Goal: Information Seeking & Learning: Learn about a topic

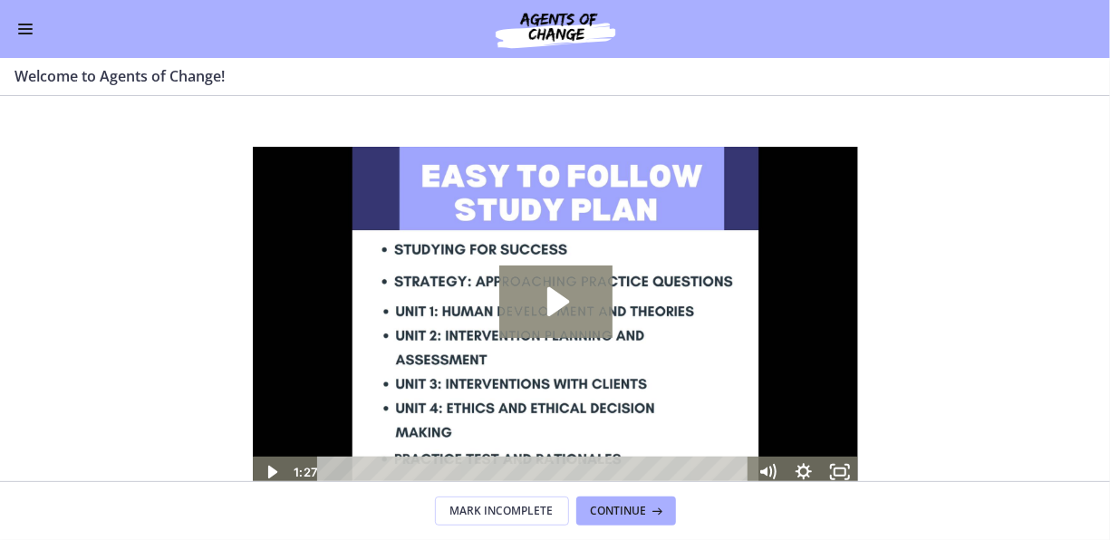
click at [530, 324] on icon "Play Video: c1o6hcmjueu5qasqsu00.mp4" at bounding box center [555, 301] width 113 height 73
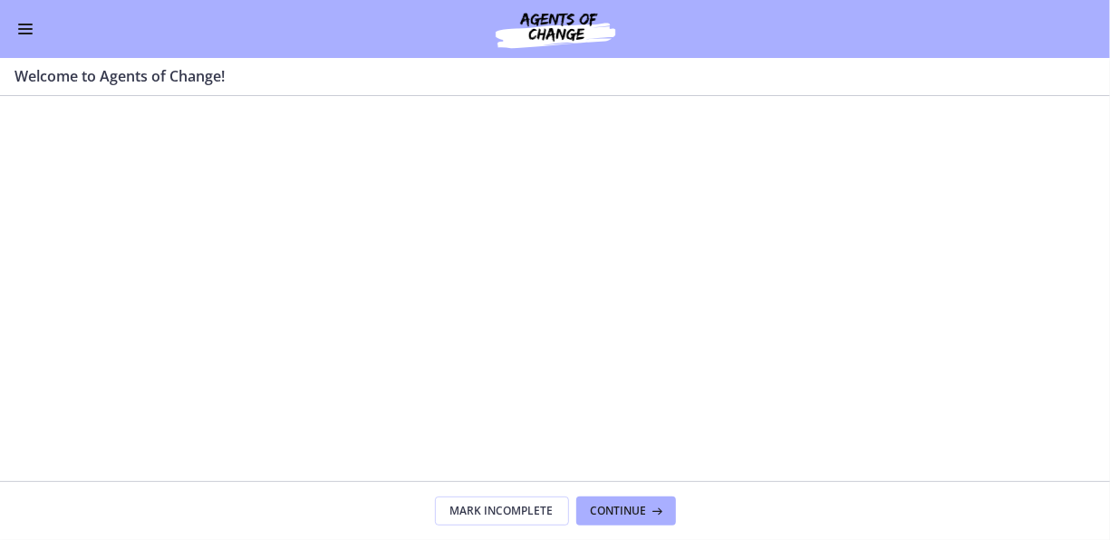
click at [20, 46] on div "Go to Dashboard" at bounding box center [555, 29] width 1110 height 58
click at [23, 39] on button "Enable menu" at bounding box center [26, 29] width 22 height 22
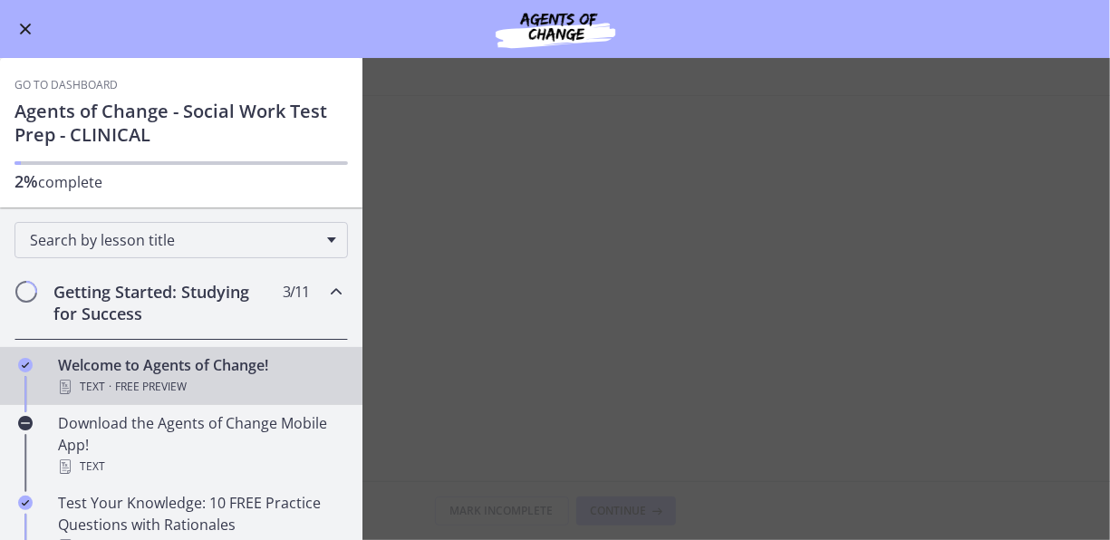
click at [481, 257] on main "Welcome to Agents of Change! Enable fullscreen Welcome! We are grateful that yo…" at bounding box center [555, 299] width 1110 height 482
click at [605, 315] on main "Welcome to Agents of Change! Enable fullscreen Welcome! We are grateful that yo…" at bounding box center [555, 299] width 1110 height 482
click at [829, 363] on main "Welcome to Agents of Change! Enable fullscreen Welcome! We are grateful that yo…" at bounding box center [555, 299] width 1110 height 482
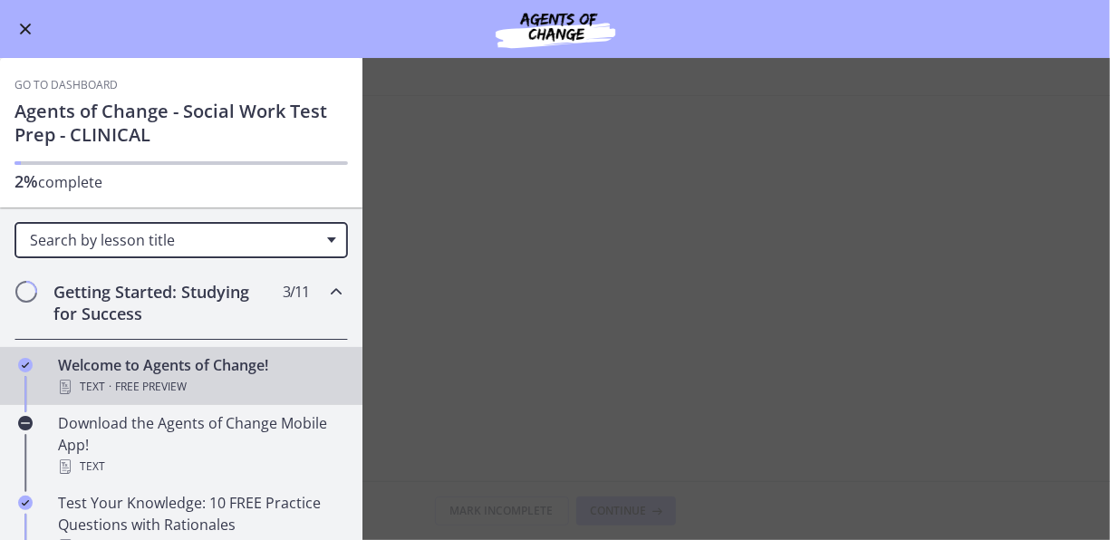
click at [223, 242] on span "Search by lesson title" at bounding box center [174, 240] width 288 height 20
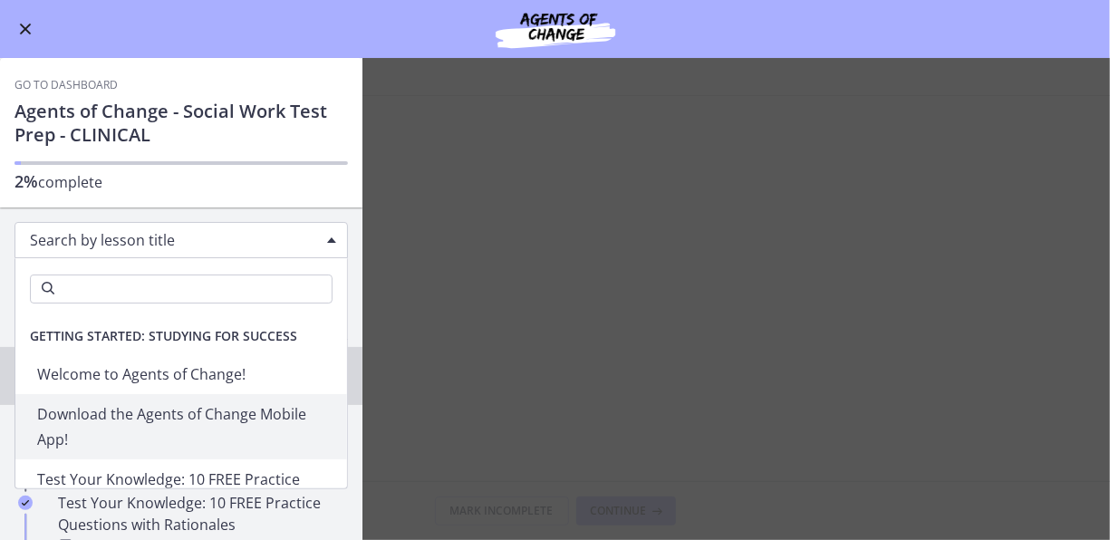
click at [295, 236] on span "Search by lesson title" at bounding box center [174, 240] width 288 height 20
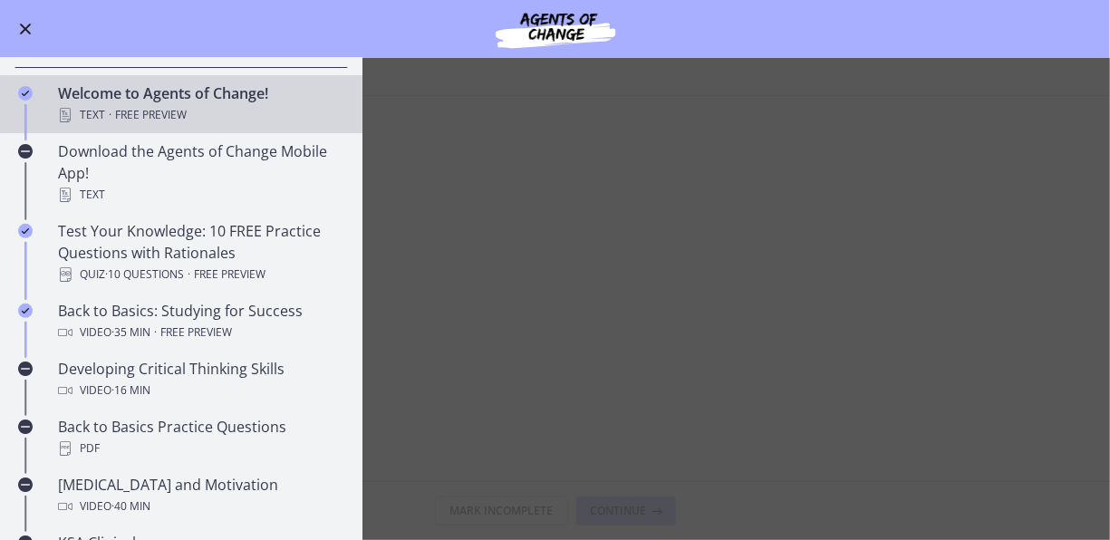
scroll to position [363, 0]
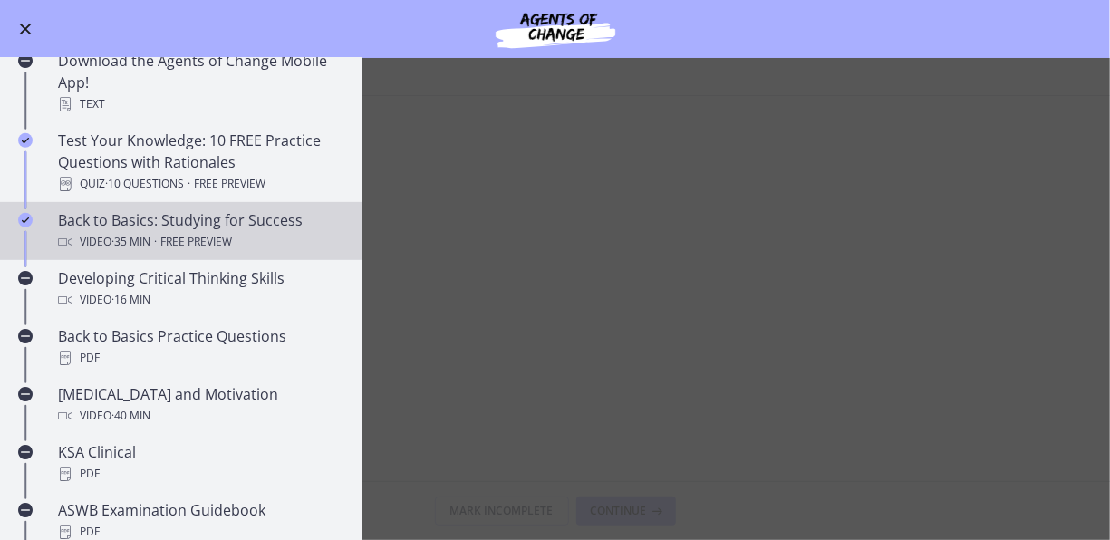
click at [232, 248] on span "Free preview" at bounding box center [196, 242] width 72 height 22
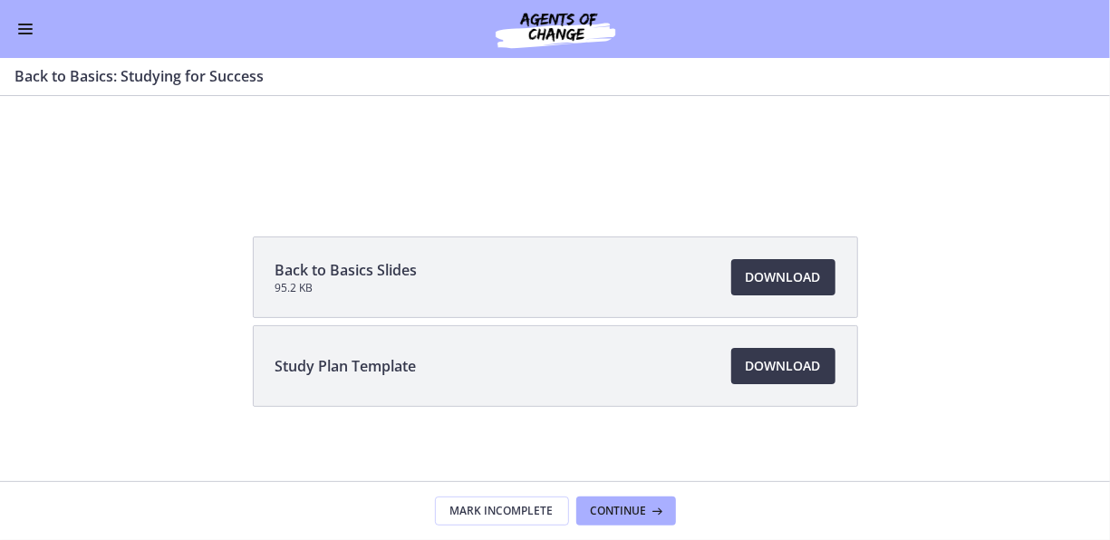
scroll to position [217, 0]
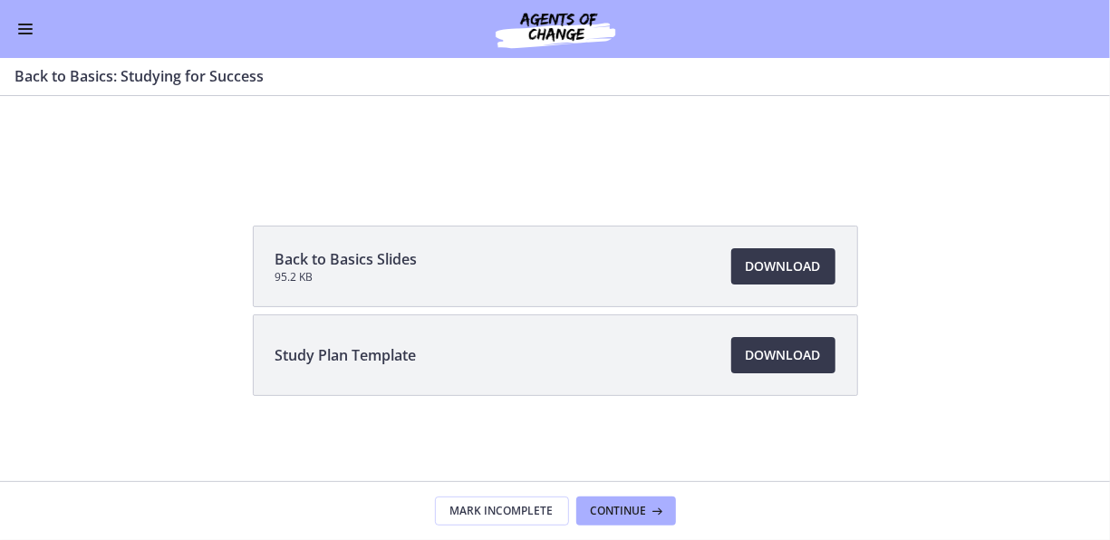
click at [21, 34] on button "Enable menu" at bounding box center [26, 29] width 22 height 22
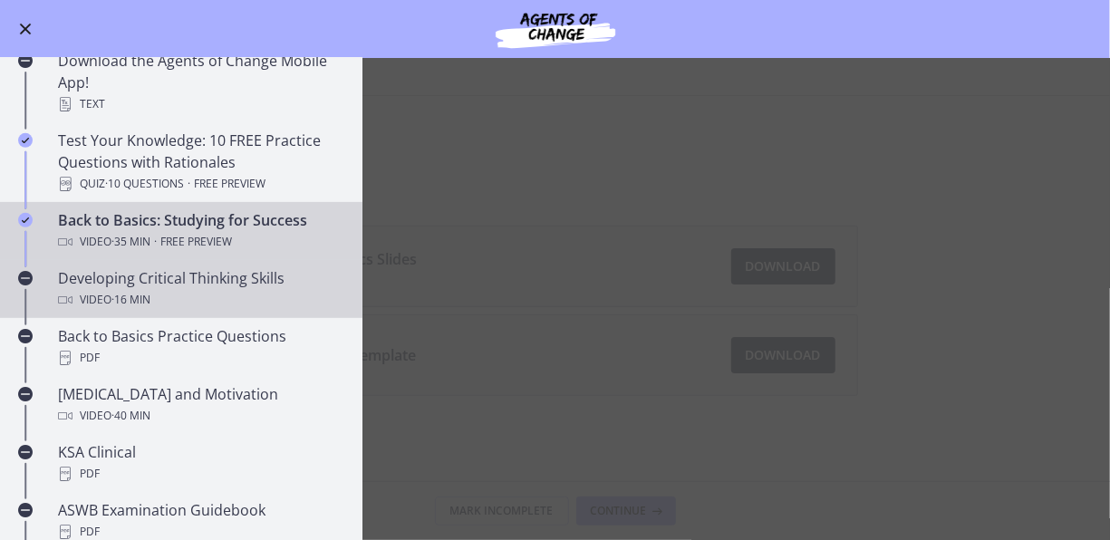
click at [133, 300] on span "· 16 min" at bounding box center [130, 300] width 39 height 22
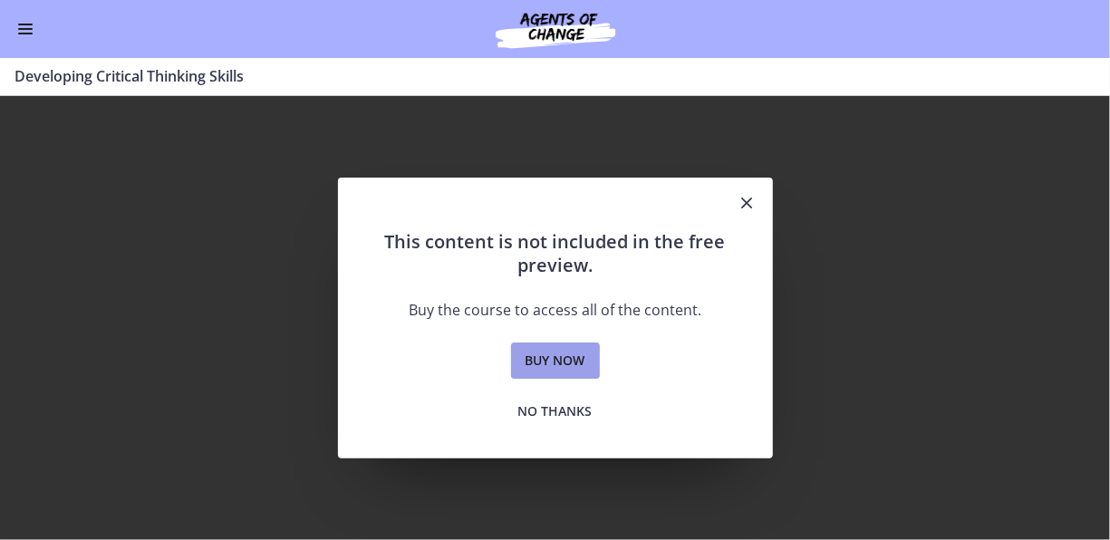
click at [588, 351] on link "Buy now" at bounding box center [555, 361] width 89 height 36
